Goal: Information Seeking & Learning: Learn about a topic

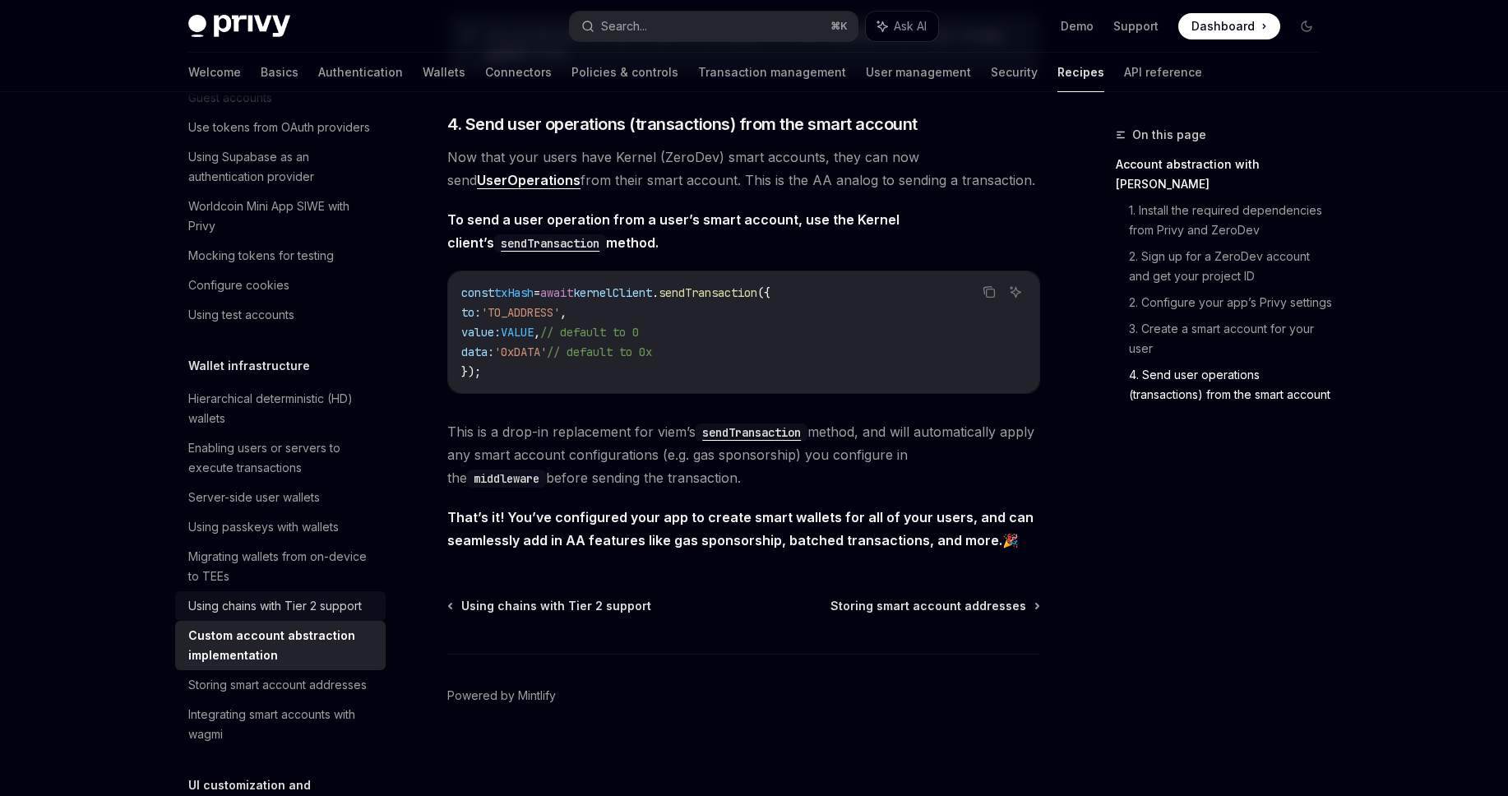
scroll to position [166, 0]
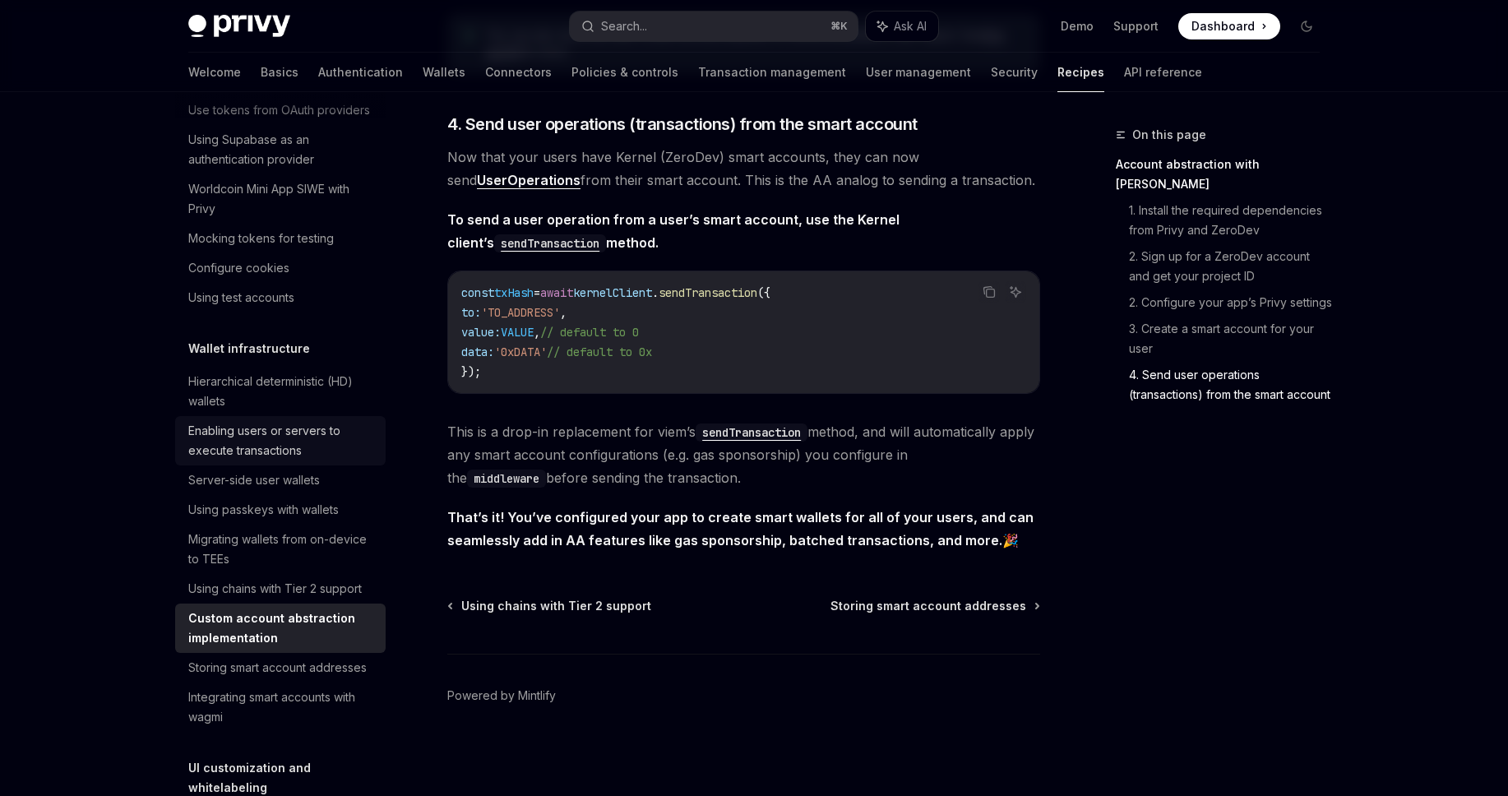
click at [297, 460] on div "Enabling users or servers to execute transactions" at bounding box center [281, 440] width 187 height 39
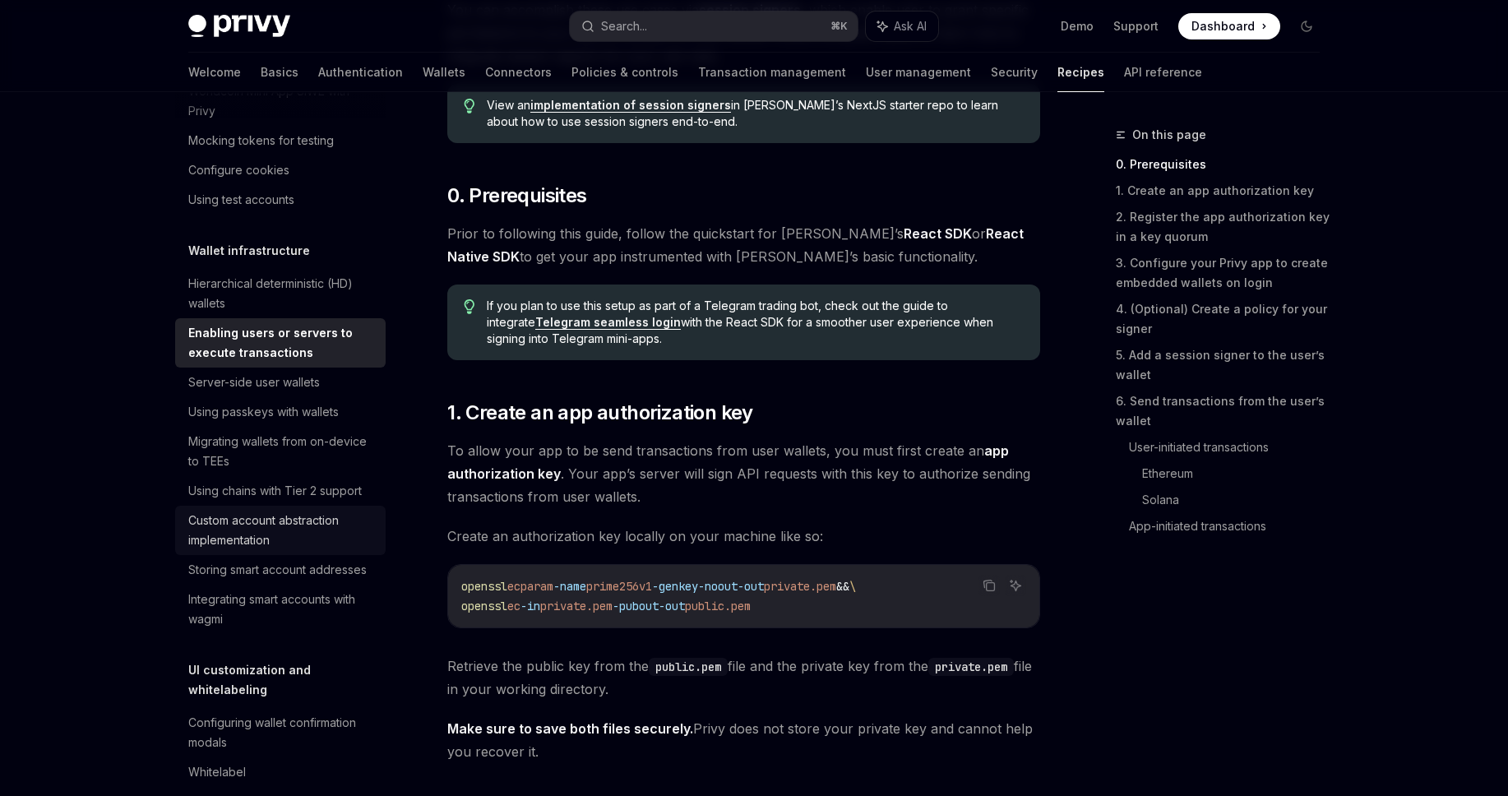
scroll to position [265, 0]
click at [312, 549] on div "Custom account abstraction implementation" at bounding box center [281, 529] width 187 height 39
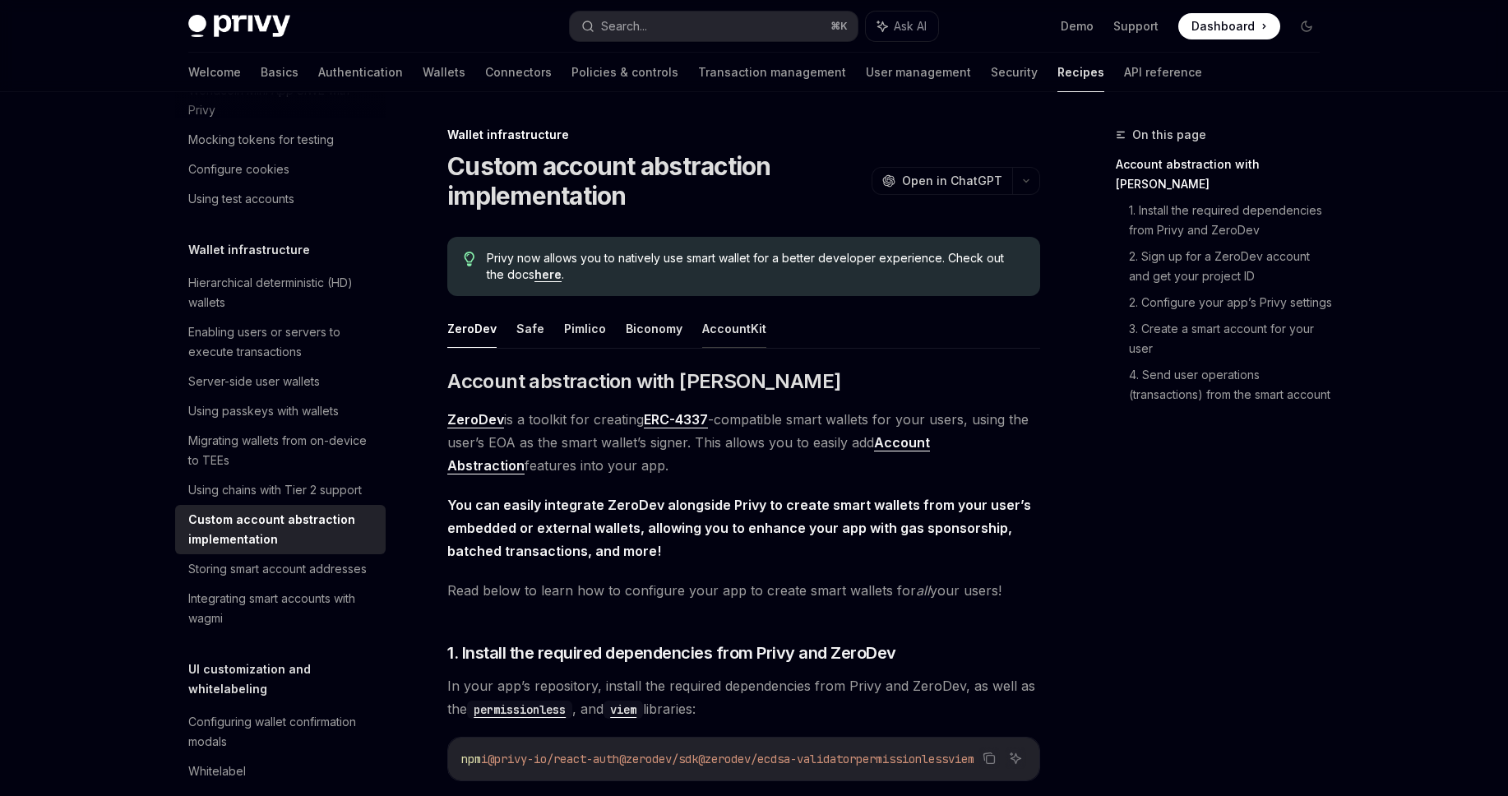
click at [714, 322] on button "AccountKit" at bounding box center [734, 328] width 64 height 39
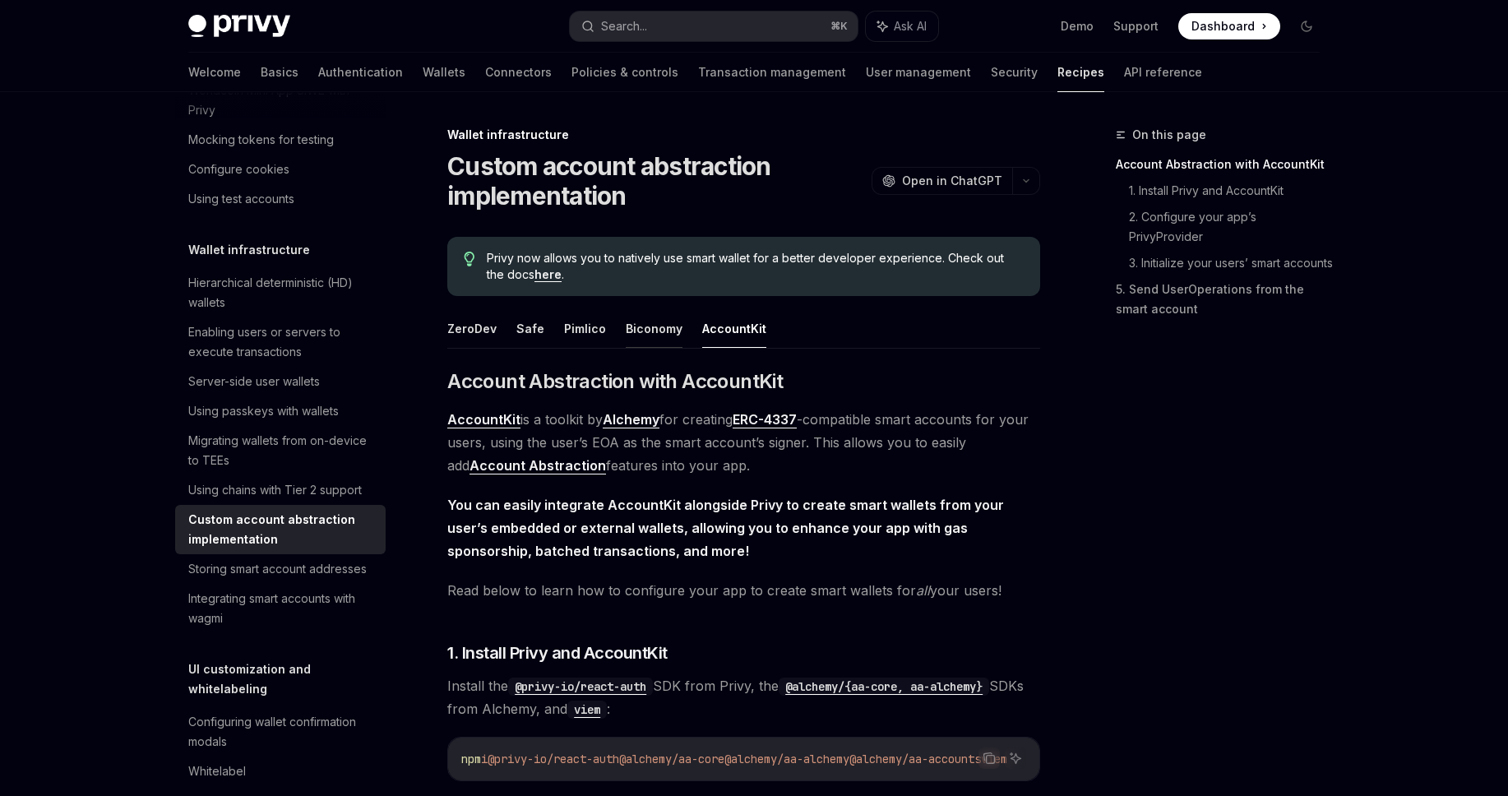
click at [659, 335] on button "Biconomy" at bounding box center [654, 328] width 57 height 39
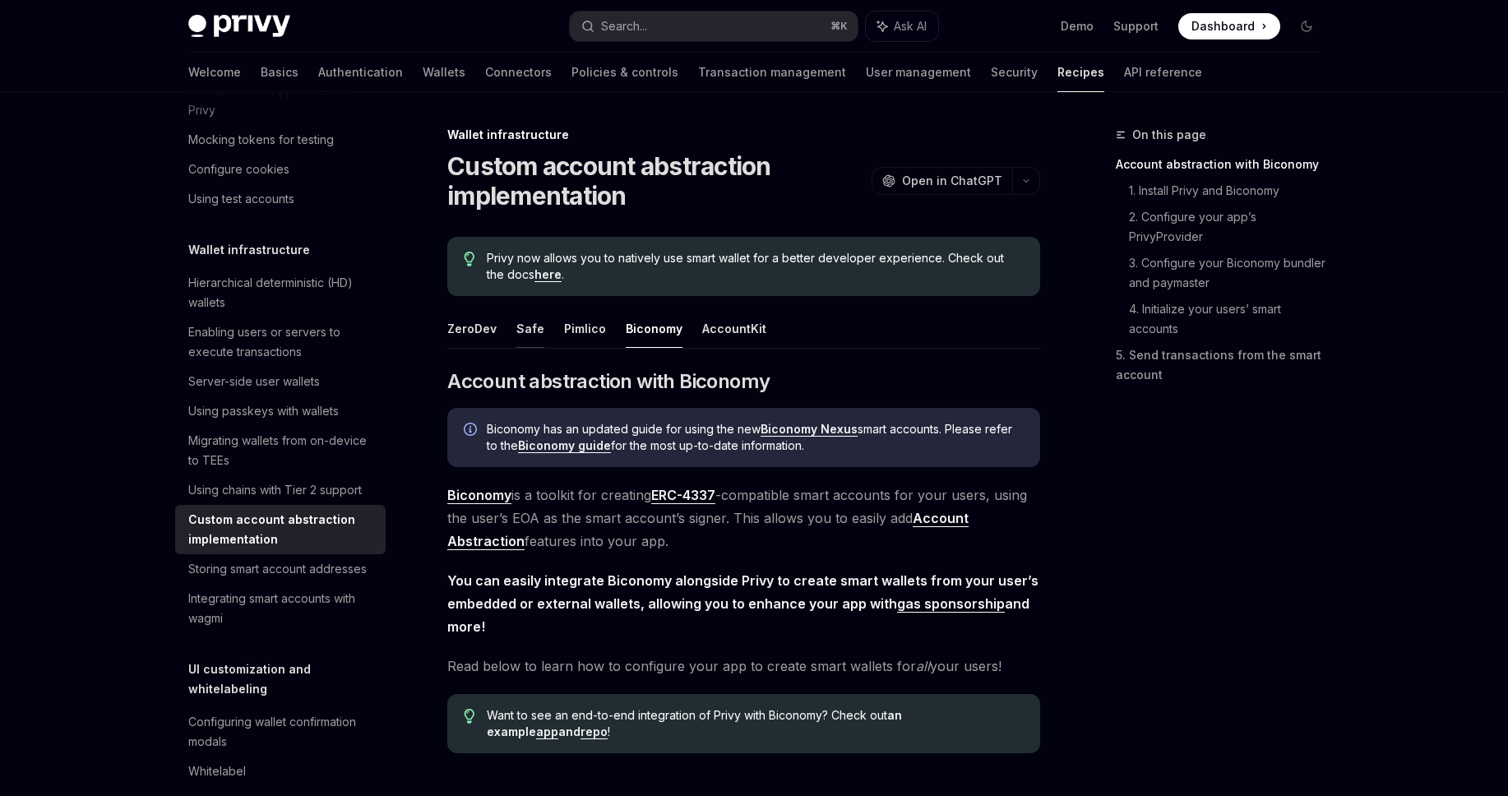
click at [529, 324] on button "Safe" at bounding box center [530, 328] width 28 height 39
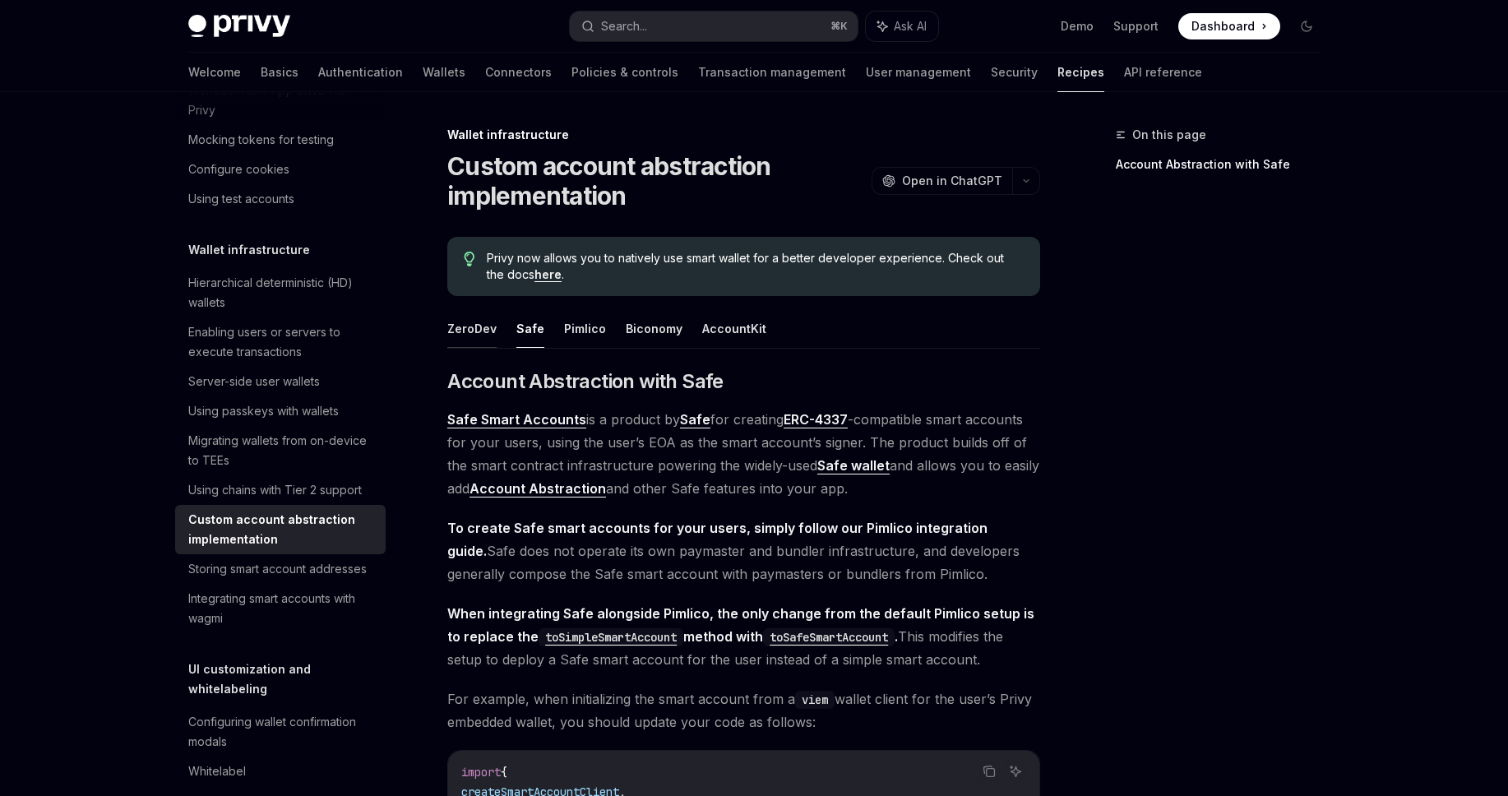
click at [478, 333] on button "ZeroDev" at bounding box center [471, 328] width 49 height 39
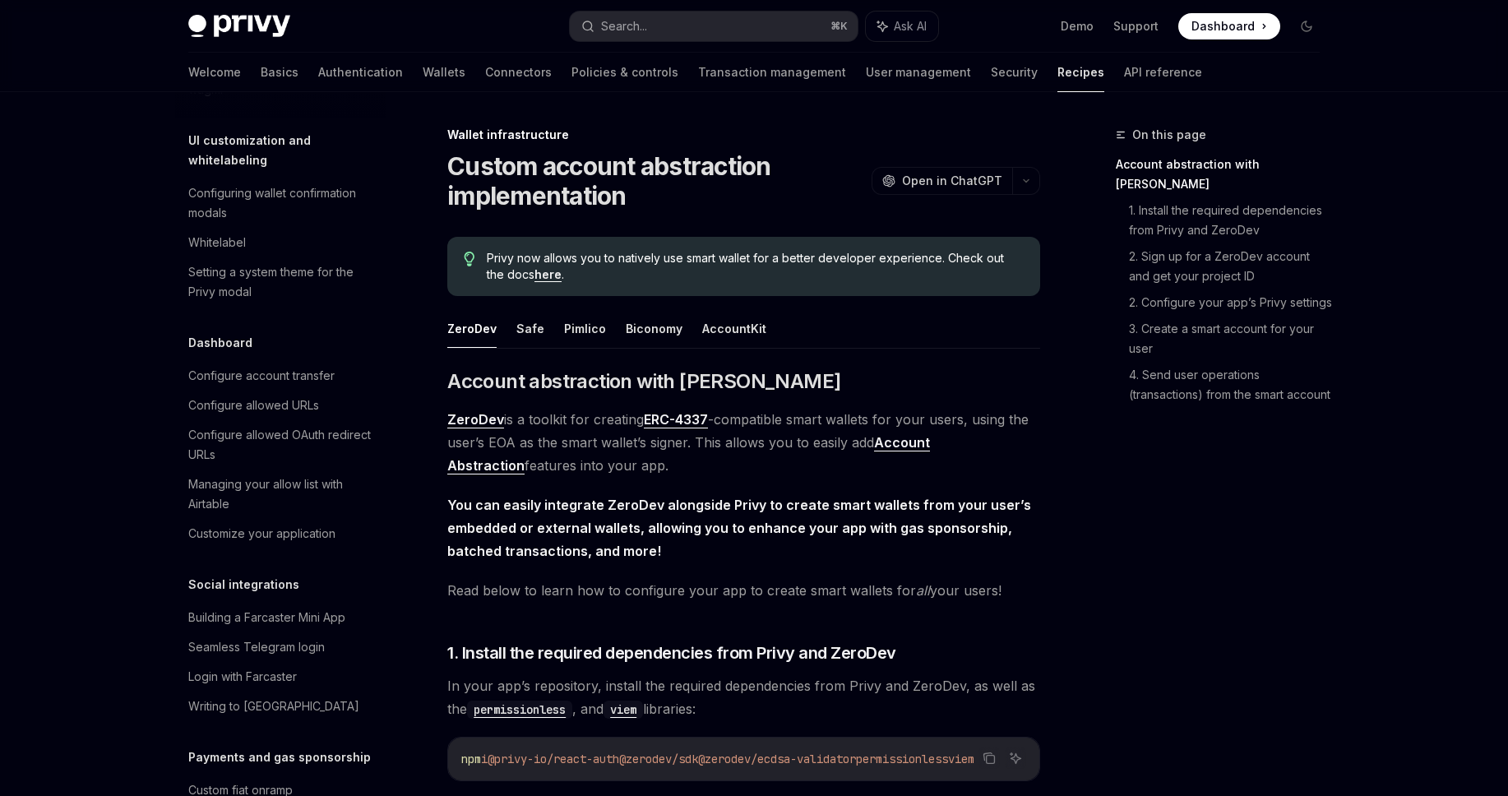
scroll to position [804, 0]
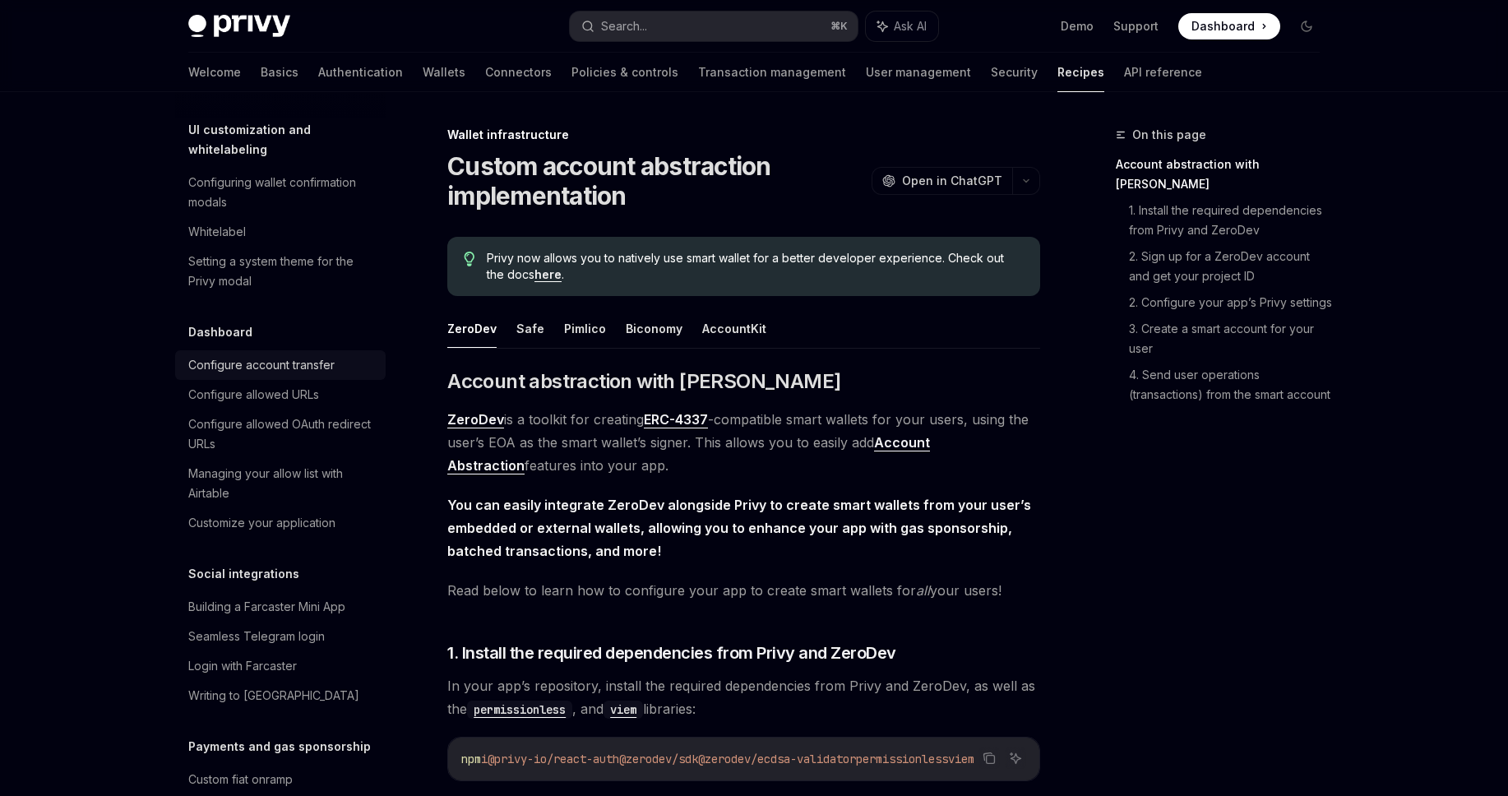
click at [320, 375] on div "Configure account transfer" at bounding box center [261, 365] width 146 height 20
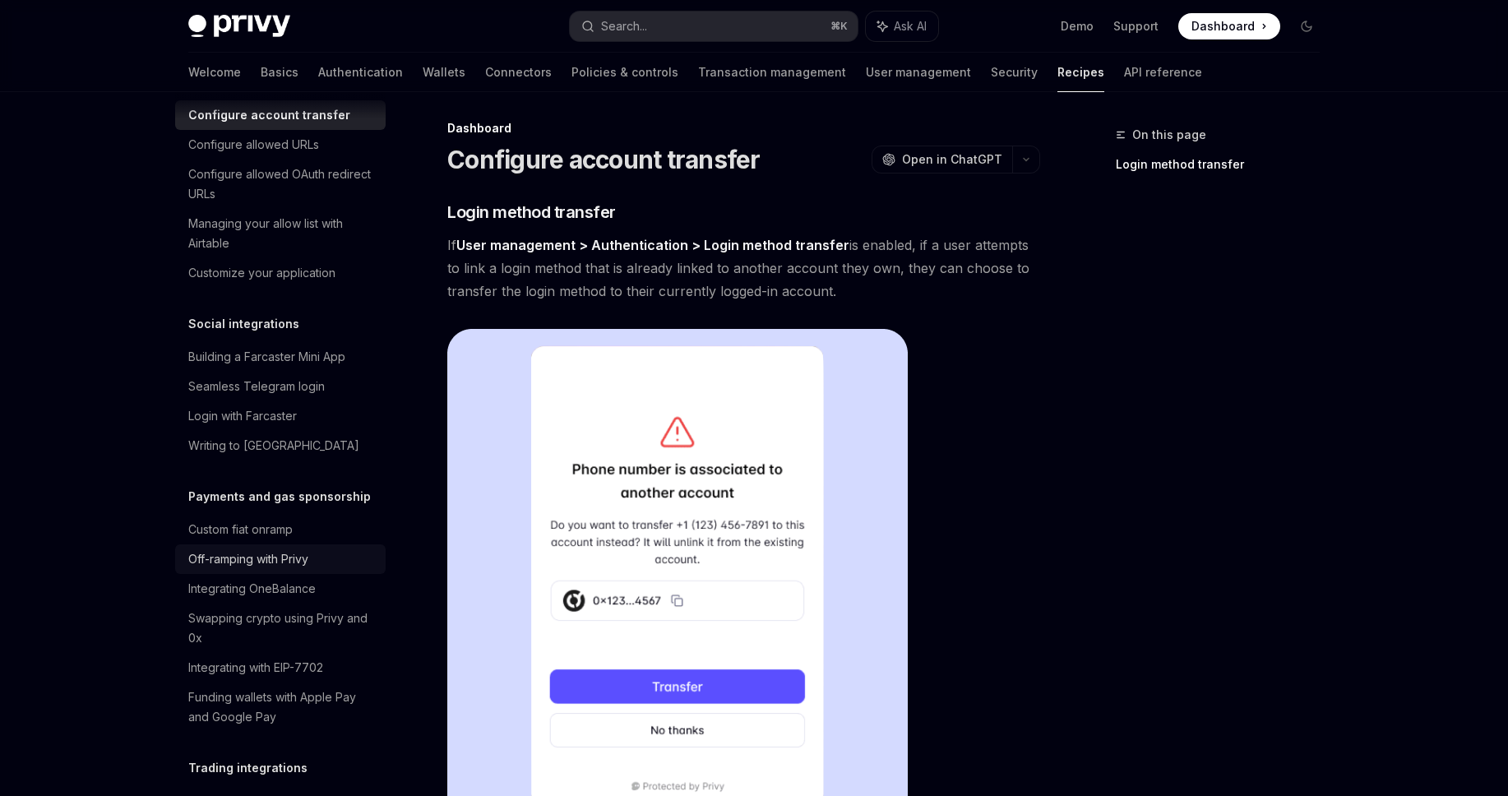
scroll to position [1055, 0]
click at [282, 538] on div "Custom fiat onramp" at bounding box center [240, 529] width 104 height 20
type textarea "*"
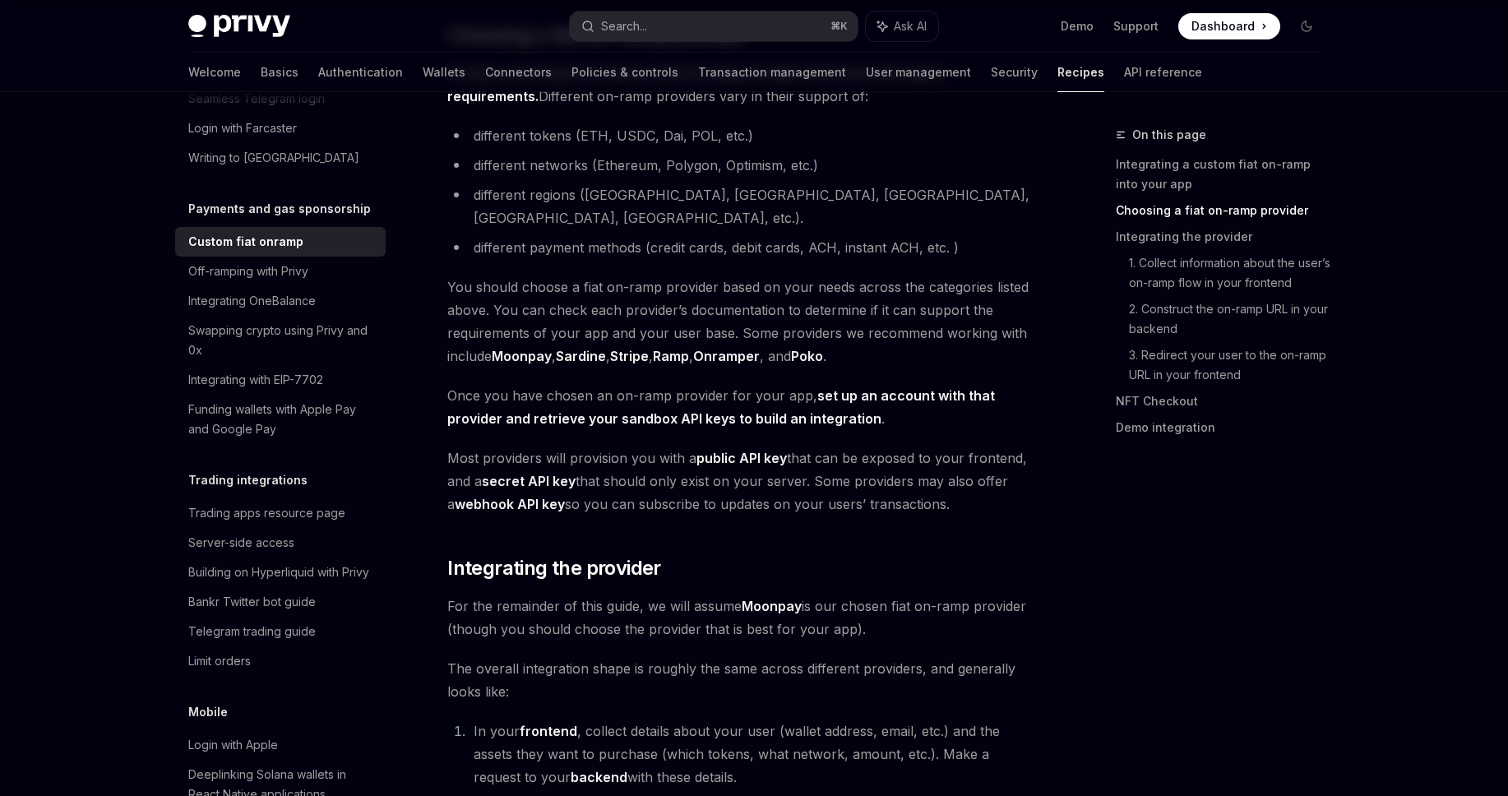
scroll to position [637, 0]
